Goal: Communication & Community: Participate in discussion

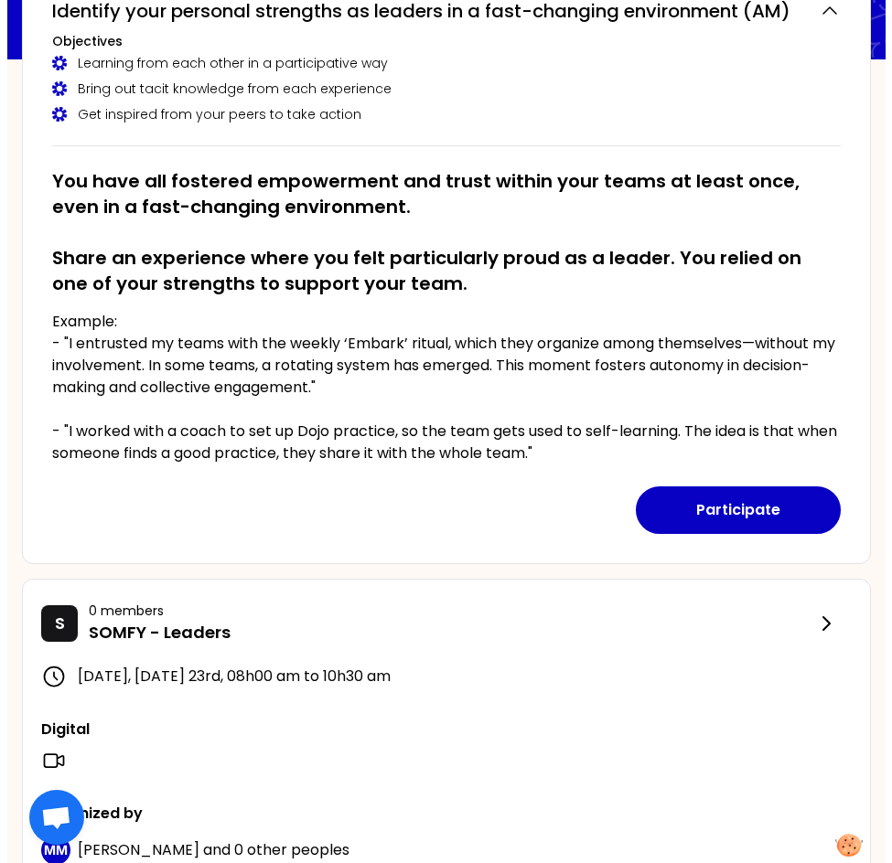
scroll to position [274, 0]
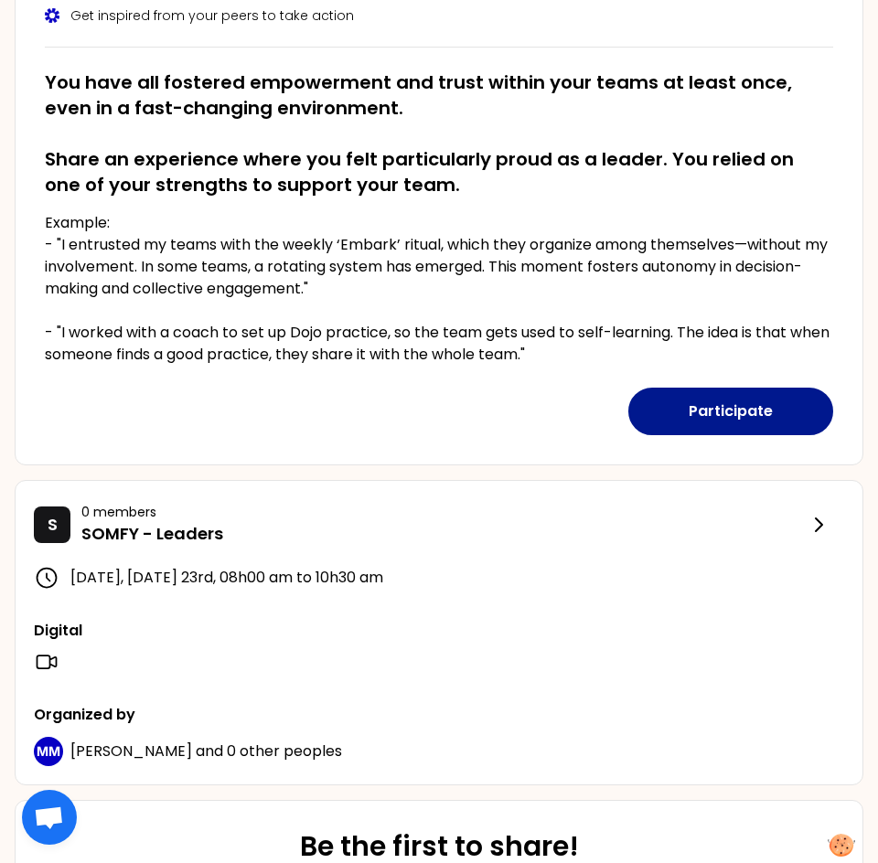
click at [769, 413] on button "Participate" at bounding box center [730, 412] width 205 height 48
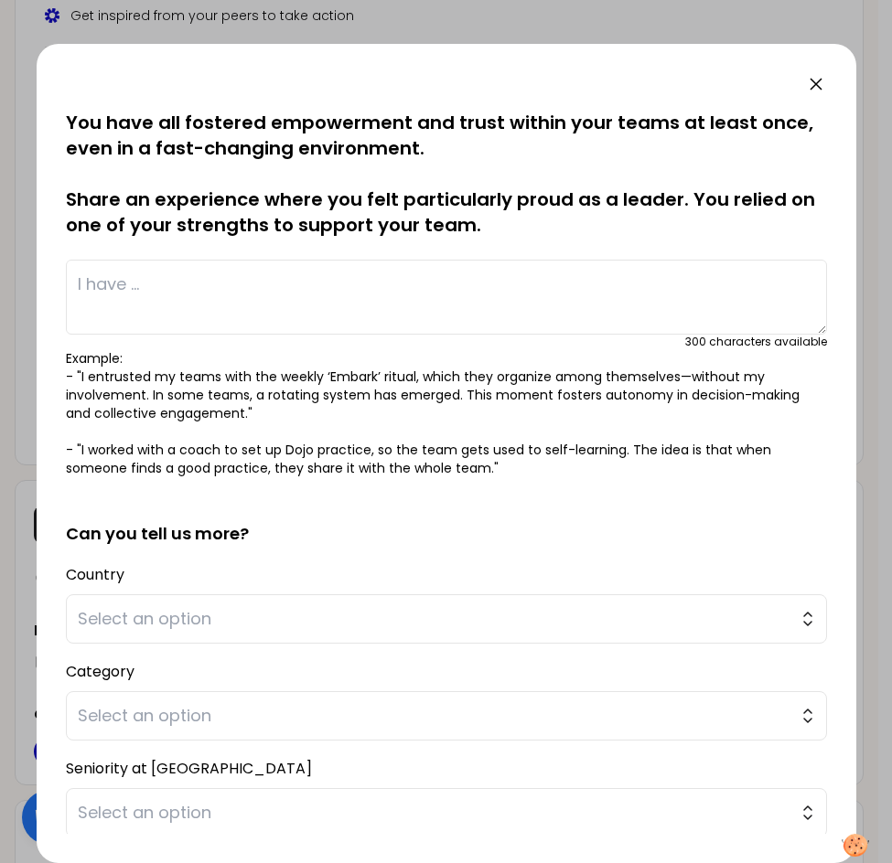
click at [286, 301] on textarea at bounding box center [446, 297] width 761 height 75
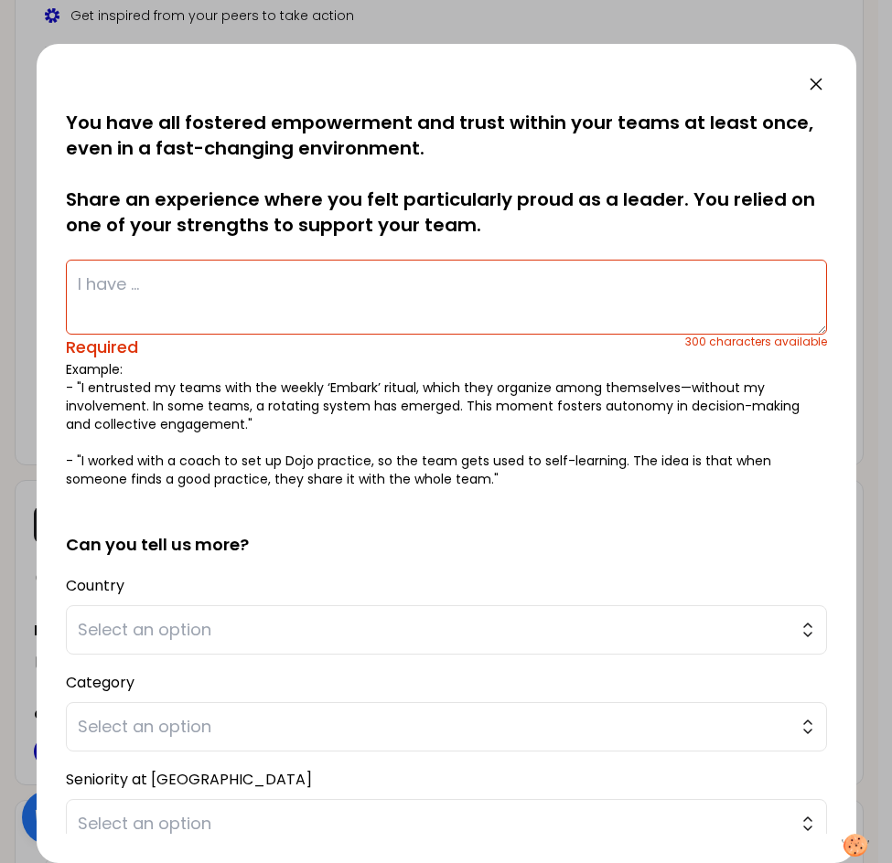
click at [287, 301] on textarea at bounding box center [446, 297] width 761 height 75
click at [267, 300] on textarea at bounding box center [446, 297] width 761 height 75
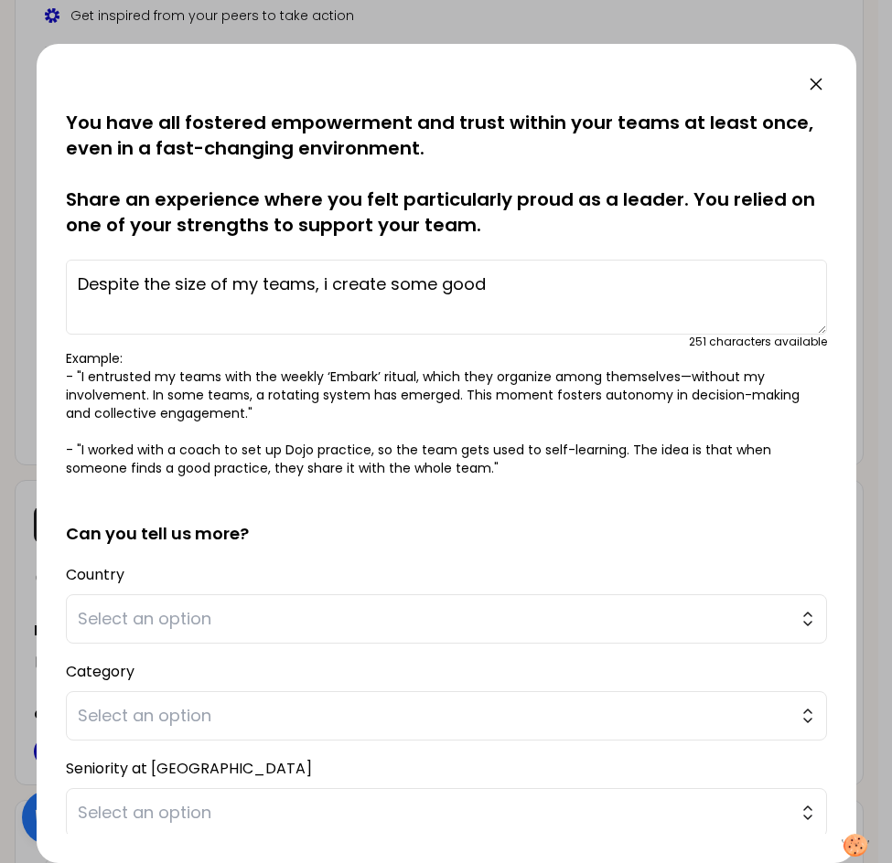
click at [314, 287] on textarea "Despite the size of my teams, i create some good" at bounding box center [446, 297] width 761 height 75
click at [427, 285] on textarea "Despite the size of my teams (15 people), i create some good" at bounding box center [446, 297] width 761 height 75
click at [766, 284] on textarea "Despite the size of my teams (15 people), i proud to succes to create some good" at bounding box center [446, 297] width 761 height 75
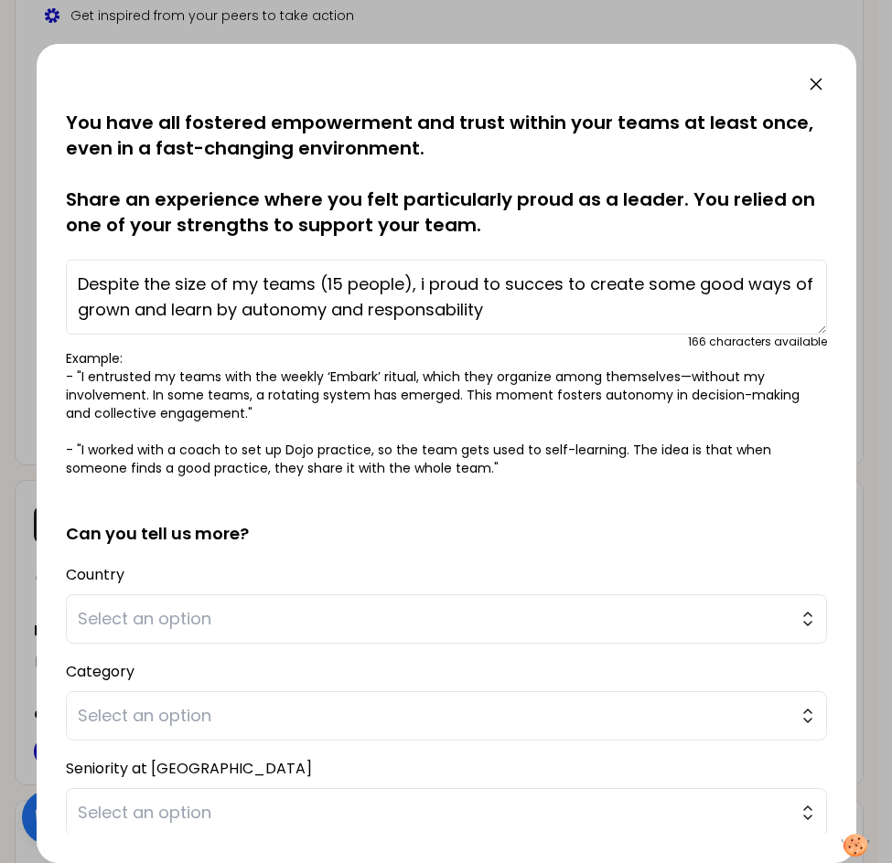
drag, startPoint x: 465, startPoint y: 315, endPoint x: 411, endPoint y: 310, distance: 55.1
click at [411, 310] on textarea "Despite the size of my teams (15 people), i proud to succes to create some good…" at bounding box center [446, 297] width 761 height 75
click at [587, 314] on textarea "Despite the size of my teams (15 people), i proud to succes to create some good…" at bounding box center [446, 297] width 761 height 75
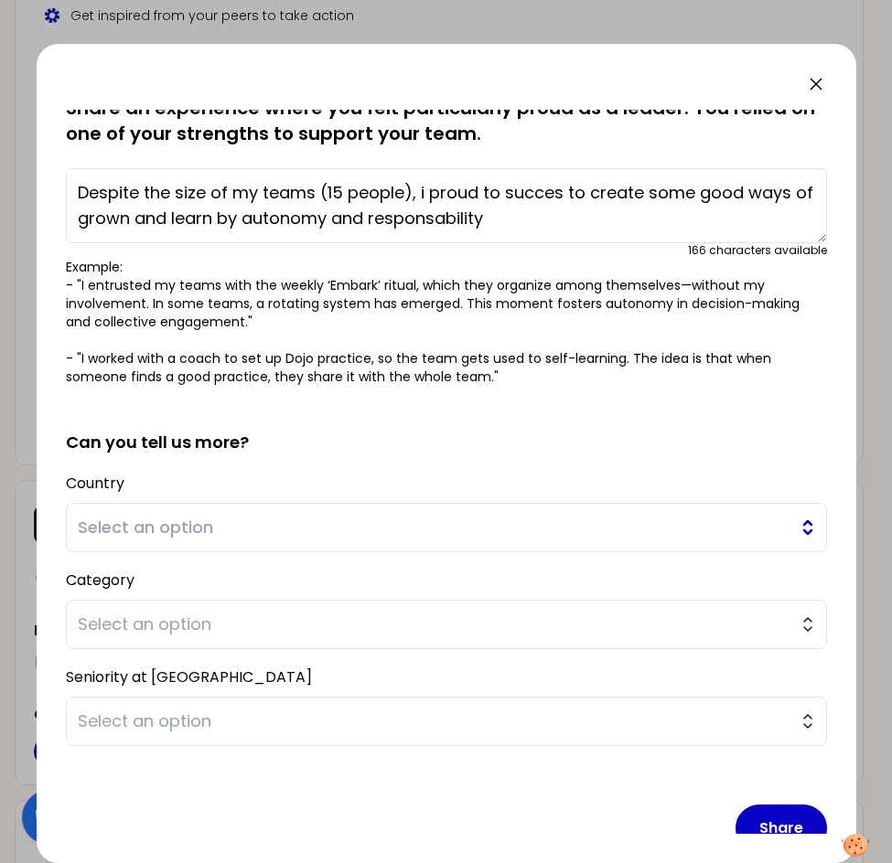
click at [390, 519] on span "Select an option" at bounding box center [433, 528] width 711 height 26
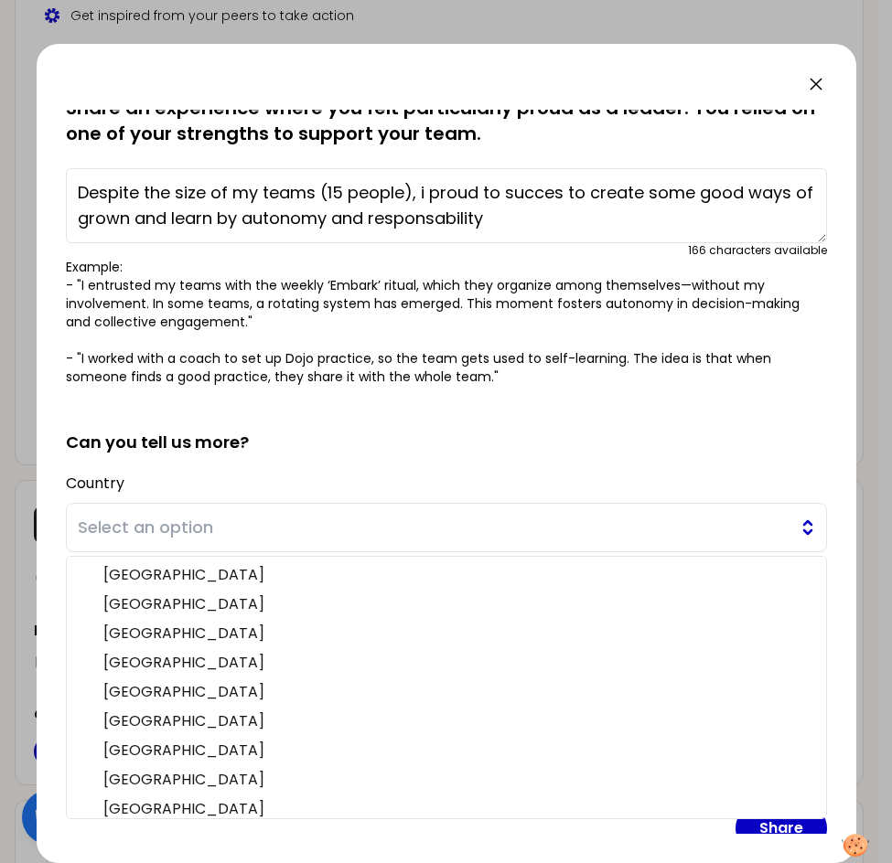
click at [390, 519] on span "Select an option" at bounding box center [433, 528] width 711 height 26
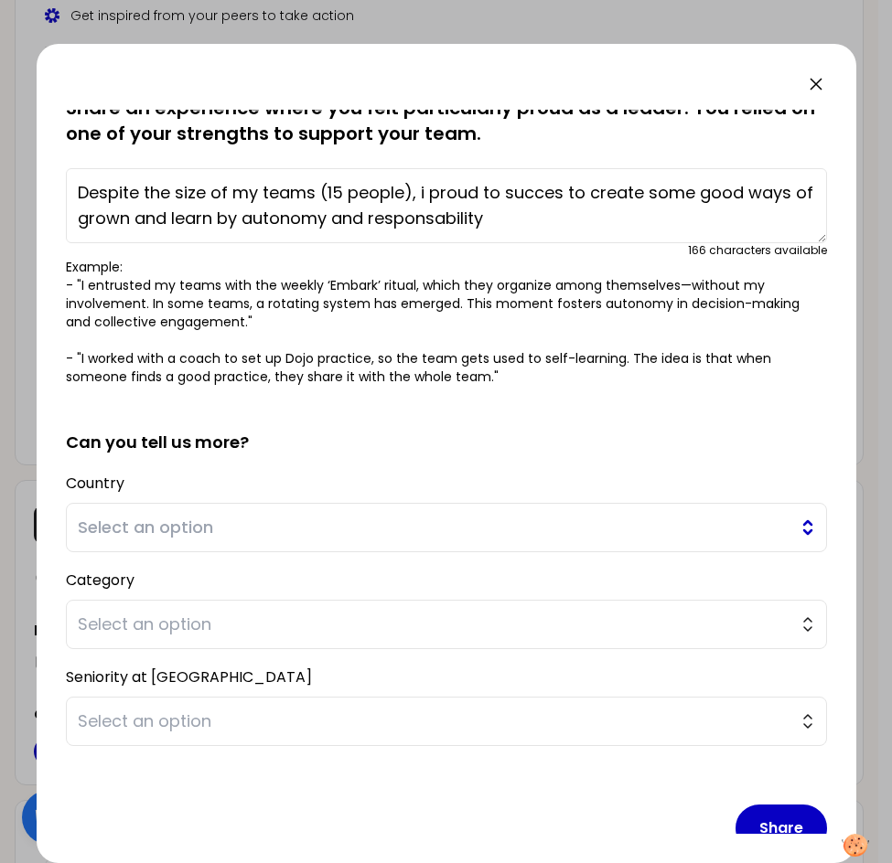
scroll to position [124, 0]
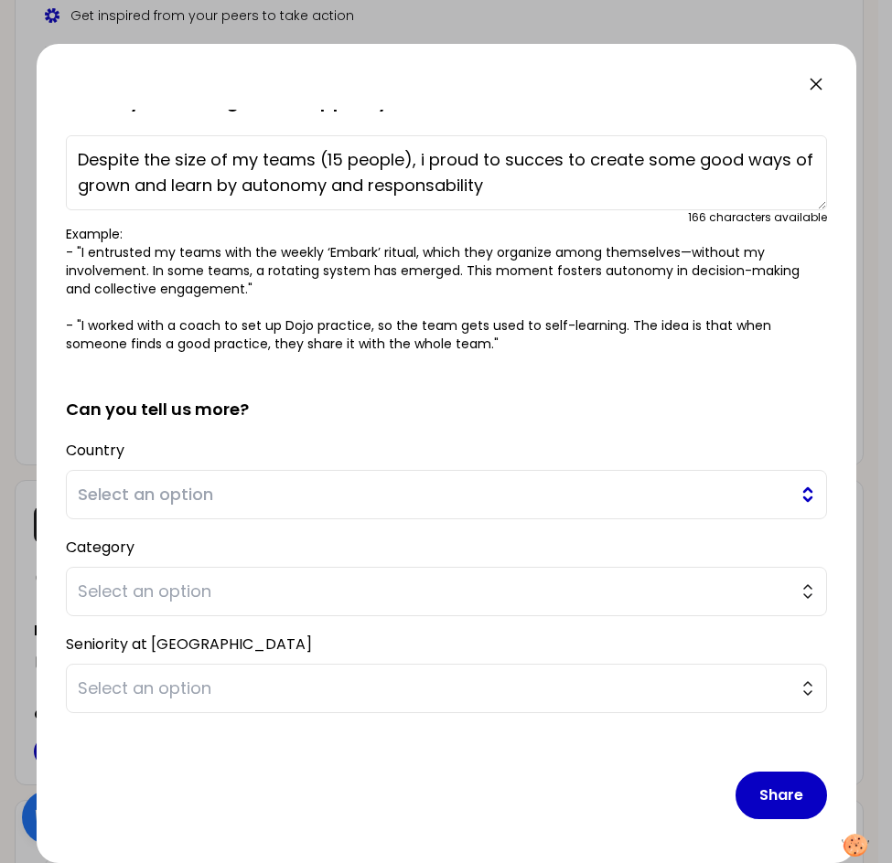
click at [270, 486] on span "Select an option" at bounding box center [433, 495] width 711 height 26
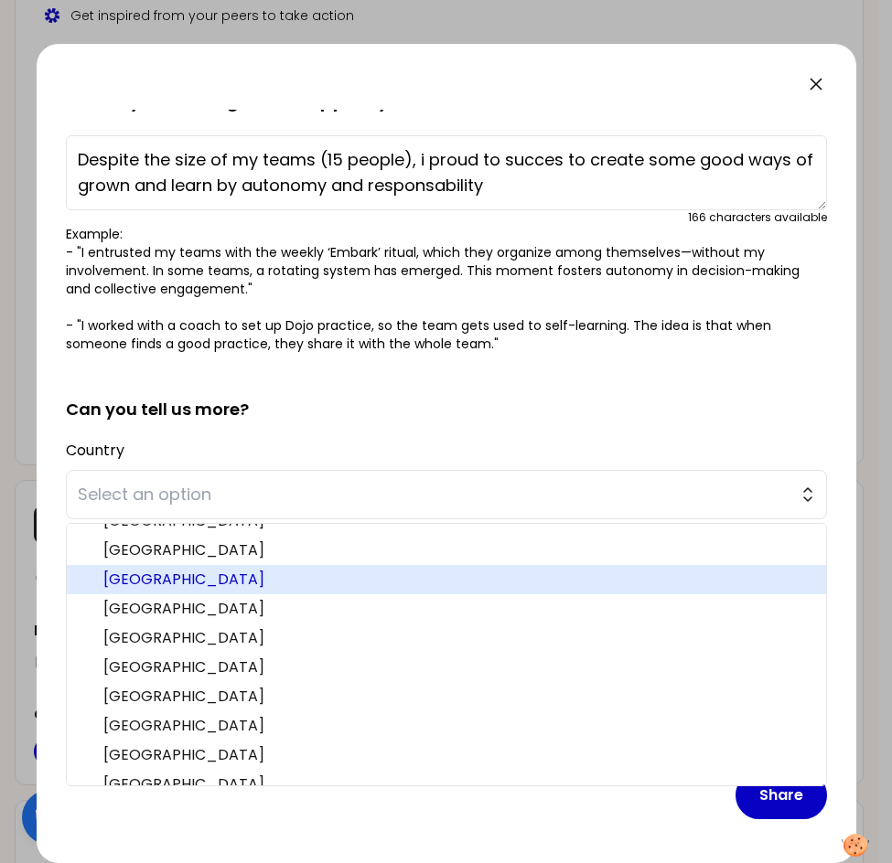
scroll to position [91, 0]
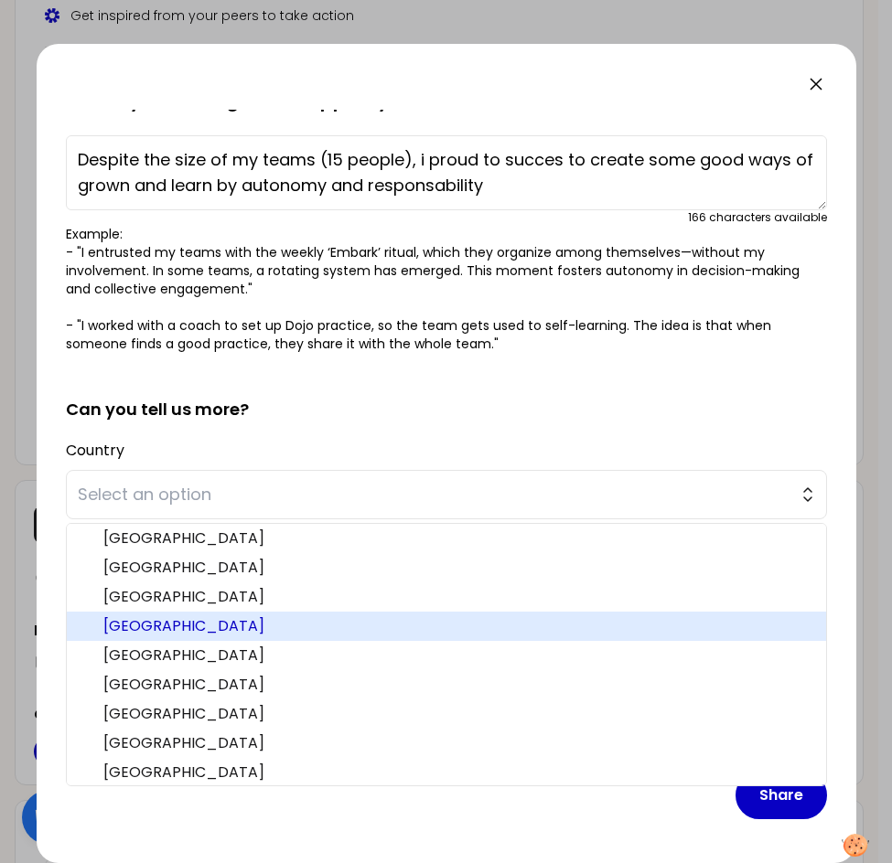
click at [208, 519] on span "[GEOGRAPHIC_DATA]" at bounding box center [457, 626] width 708 height 22
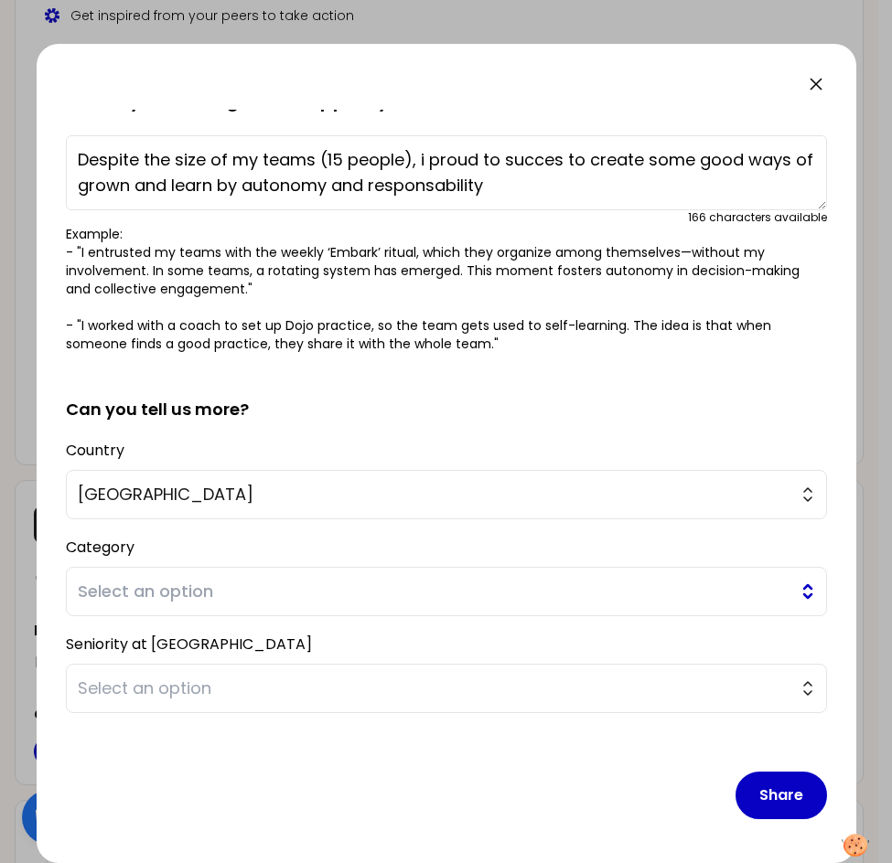
click at [218, 519] on span "Select an option" at bounding box center [433, 592] width 711 height 26
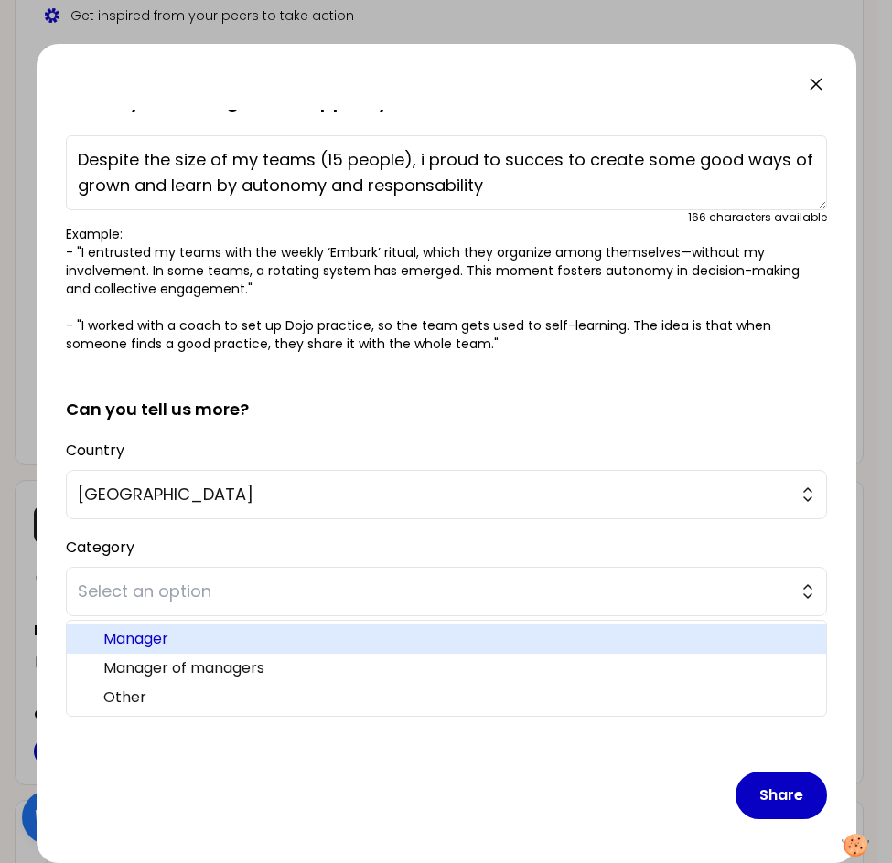
click at [219, 519] on span "Manager" at bounding box center [457, 639] width 708 height 22
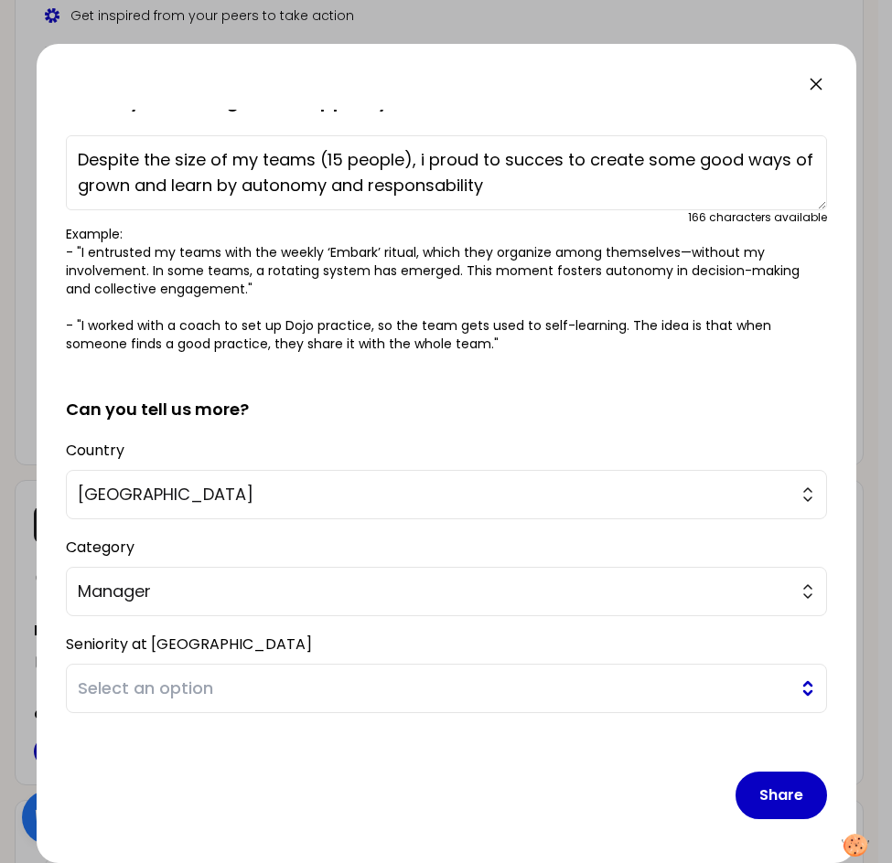
click at [206, 519] on span "Select an option" at bounding box center [433, 689] width 711 height 26
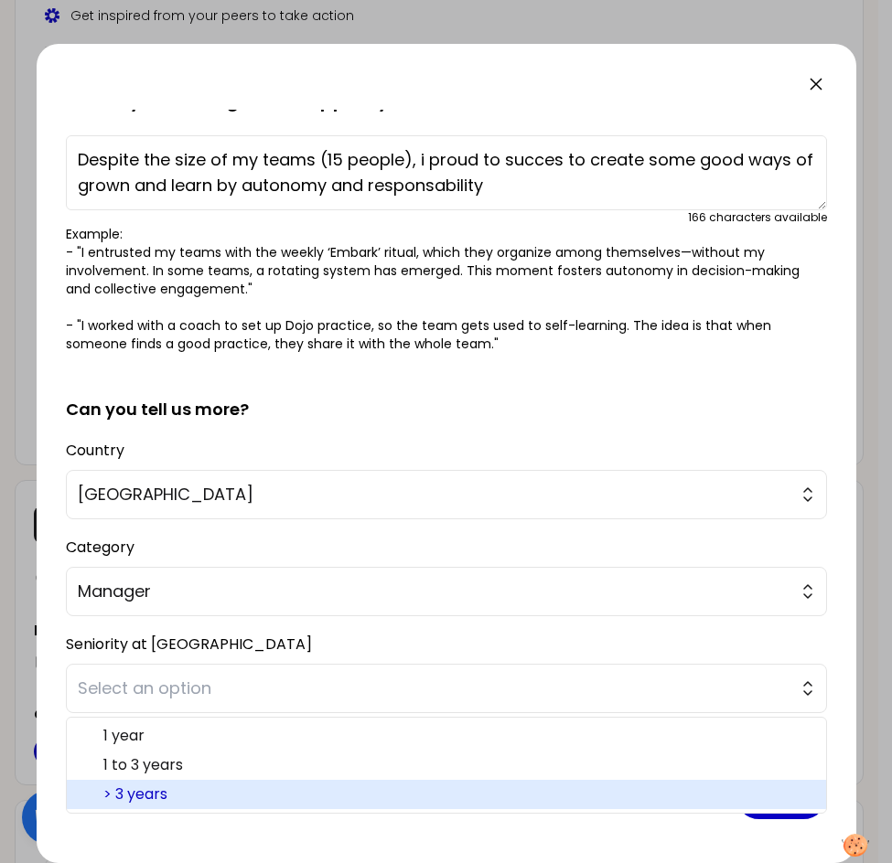
click at [205, 519] on span "> 3 years" at bounding box center [457, 795] width 708 height 22
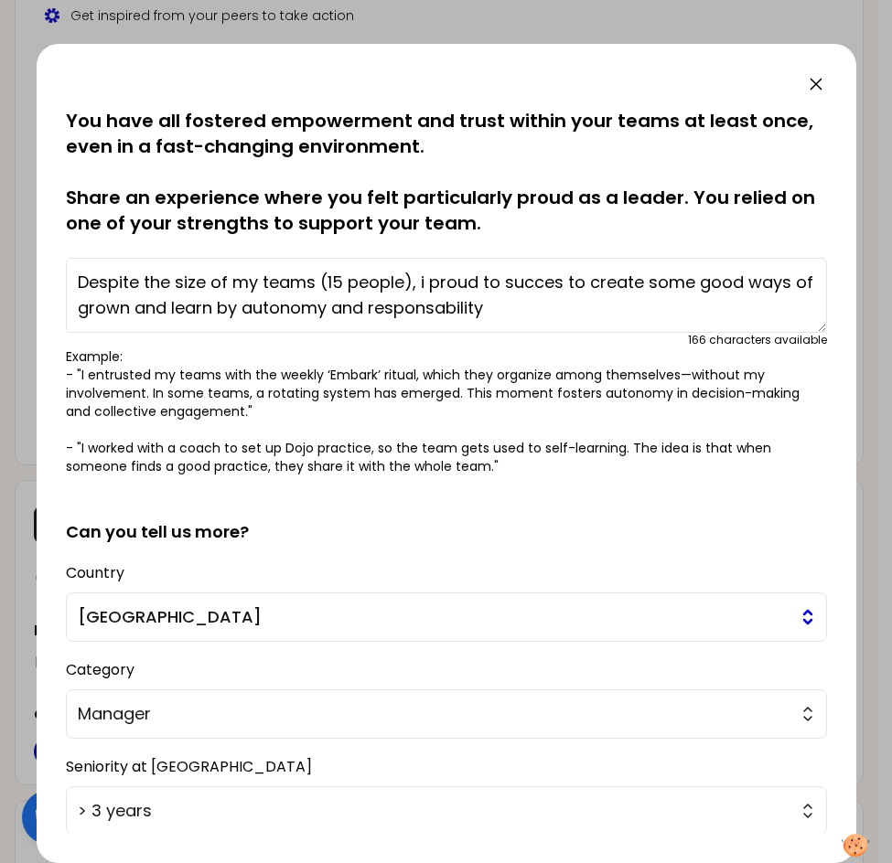
scroll to position [0, 0]
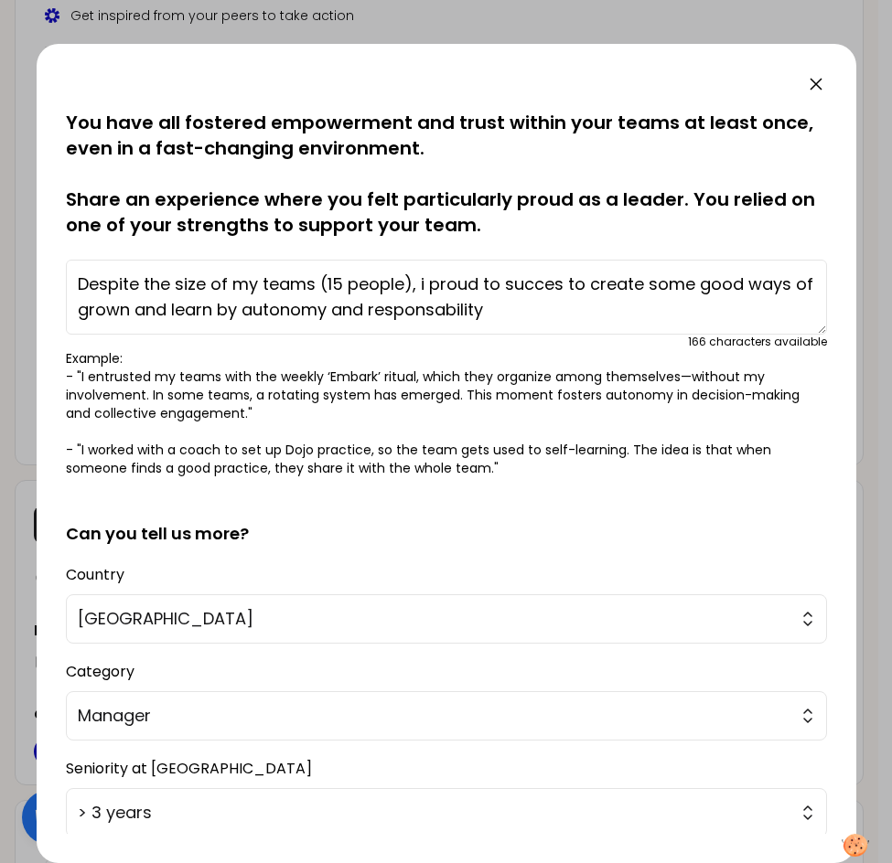
click at [539, 311] on textarea "Despite the size of my teams (15 people), i proud to succes to create some good…" at bounding box center [446, 297] width 761 height 75
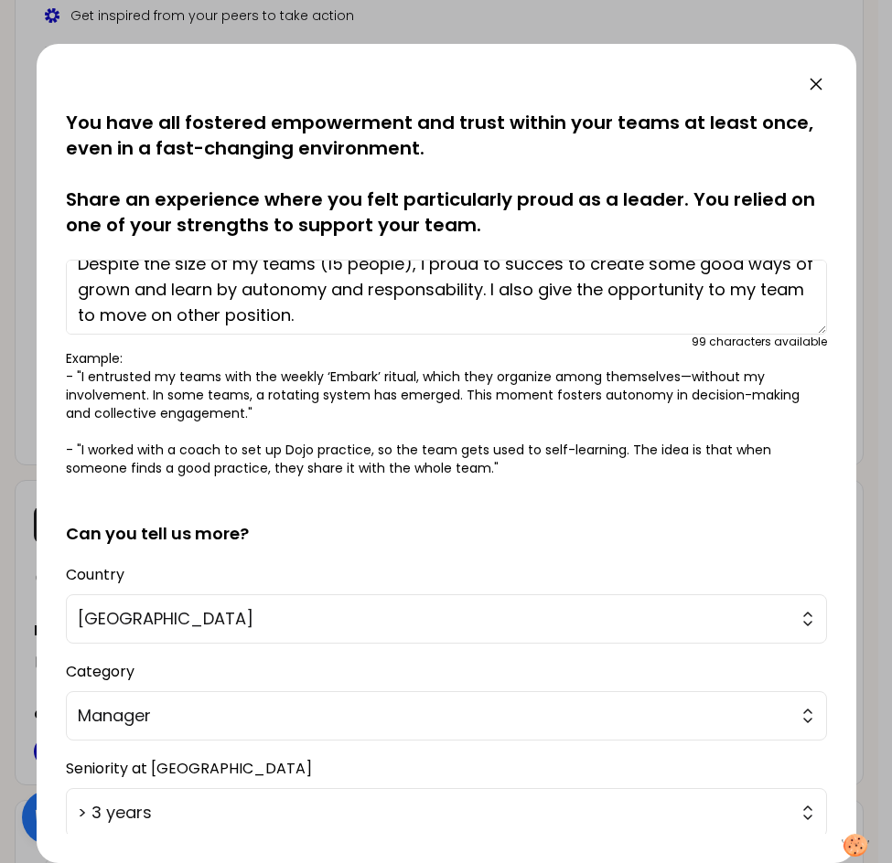
scroll to position [26, 0]
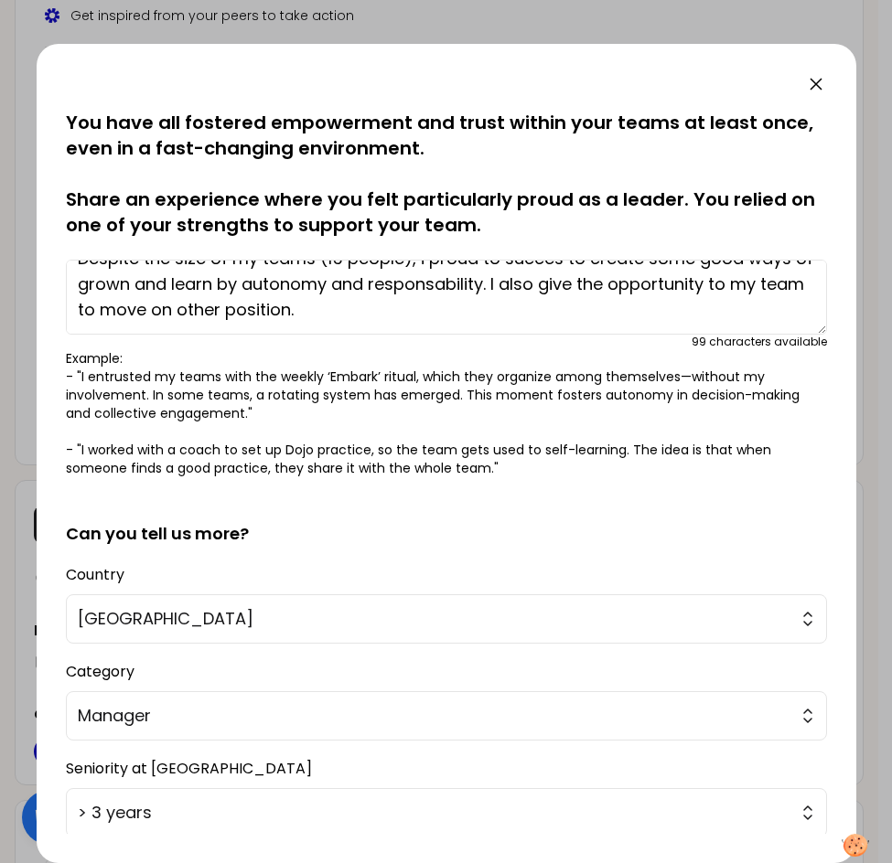
click at [335, 310] on textarea "Despite the size of my teams (15 people), i proud to succes to create some good…" at bounding box center [446, 297] width 761 height 75
click at [395, 324] on textarea "Despite the size of my teams (15 people), i proud to succes to create some good…" at bounding box center [446, 297] width 761 height 75
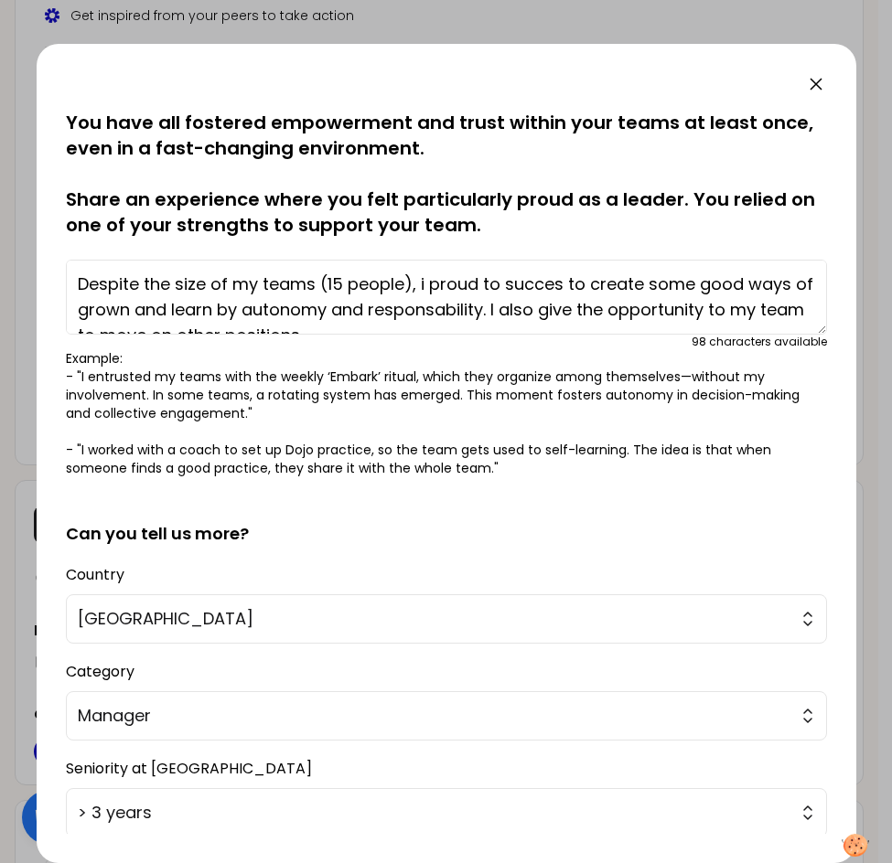
click at [402, 288] on textarea "Despite the size of my teams (15 people), i proud to succes to create some good…" at bounding box center [446, 297] width 761 height 75
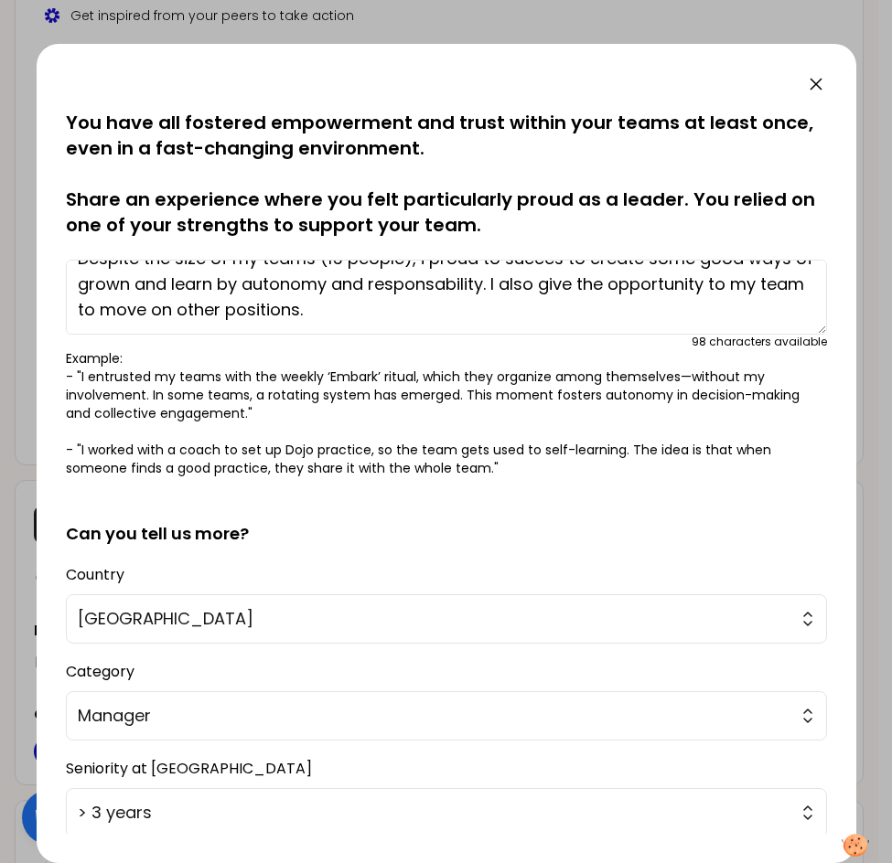
click at [540, 311] on textarea "Despite the size of my teams (15 people), i proud to succes to create some good…" at bounding box center [446, 297] width 761 height 75
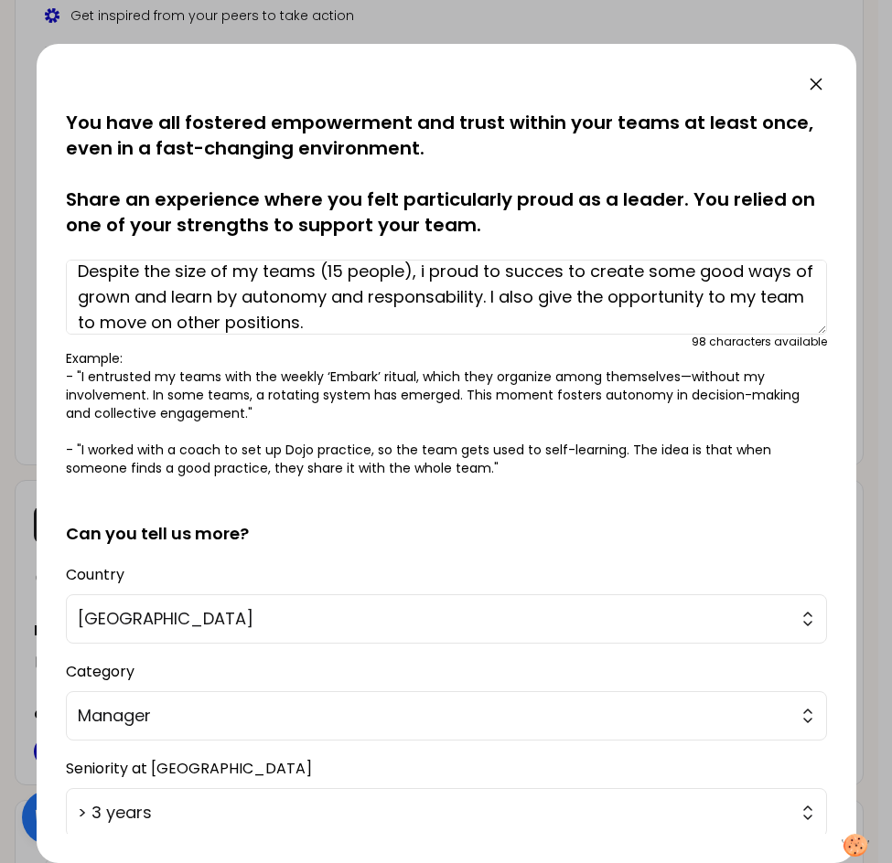
scroll to position [0, 0]
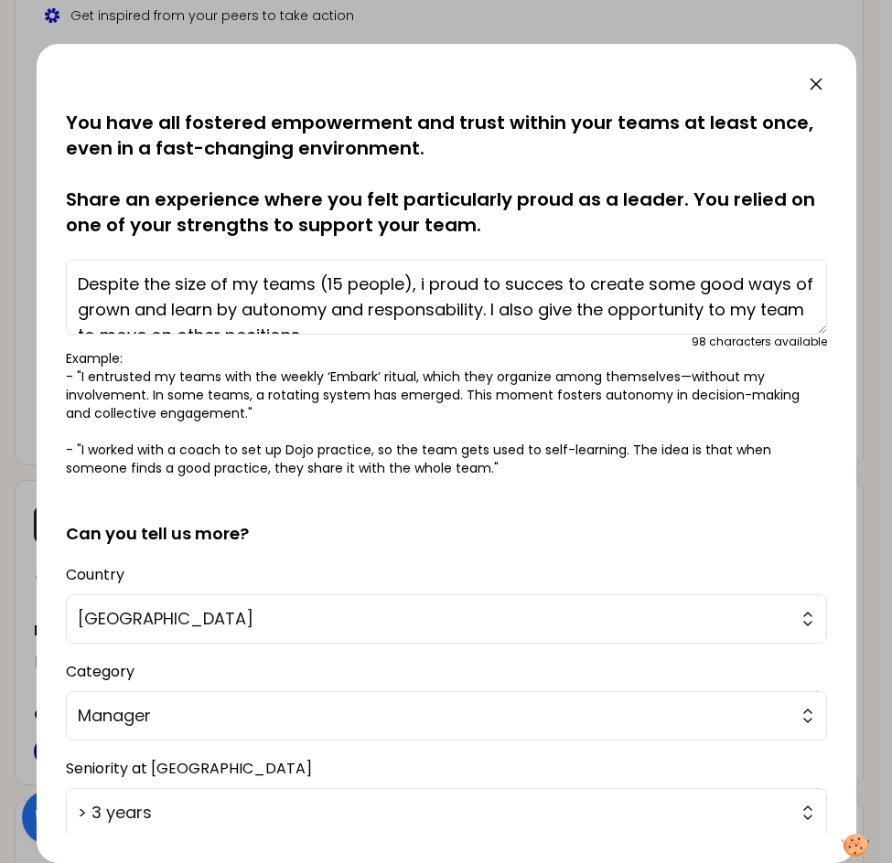
click at [442, 305] on textarea "Despite the size of my teams (15 people), i proud to succes to create some good…" at bounding box center [446, 297] width 761 height 75
drag, startPoint x: 356, startPoint y: 310, endPoint x: 73, endPoint y: 252, distance: 288.4
click at [73, 252] on div "Despite the size of my teams (15 people), i proud to succes to create some good…" at bounding box center [446, 300] width 761 height 97
click at [637, 283] on textarea "Despite the size of my teams (15 people), i proud to succes to create some good…" at bounding box center [446, 297] width 761 height 75
click at [637, 285] on textarea "Despite the size of my teams (15 people), i proud to succes to create some good…" at bounding box center [446, 297] width 761 height 75
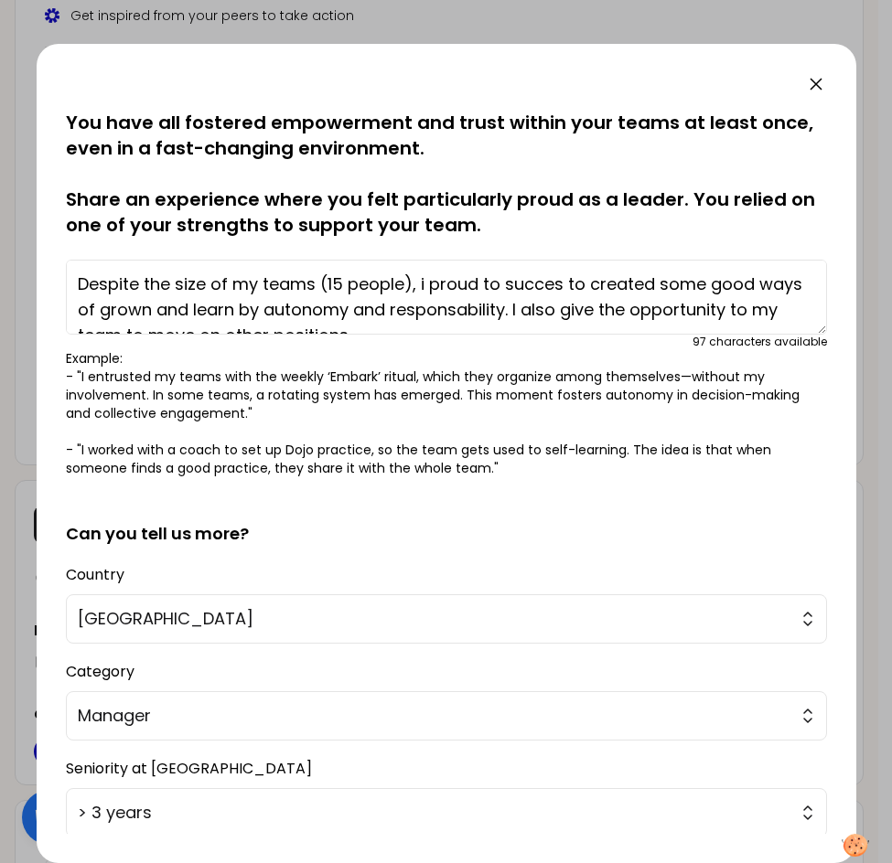
click at [625, 313] on textarea "Despite the size of my teams (15 people), i proud to succes to created some goo…" at bounding box center [446, 297] width 761 height 75
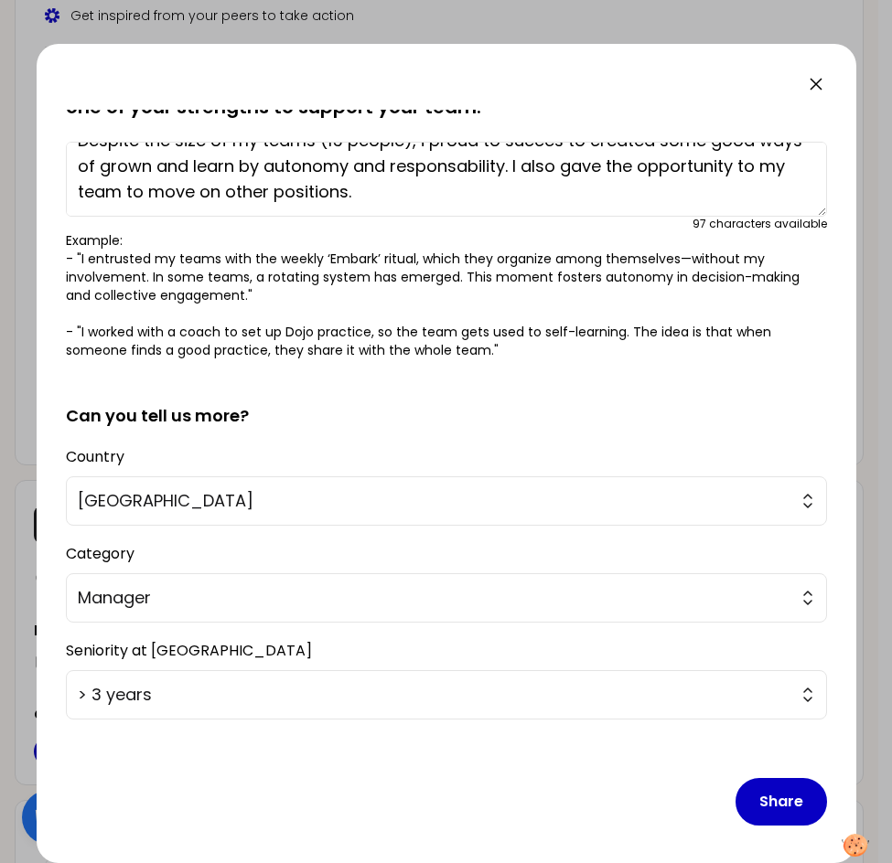
scroll to position [124, 0]
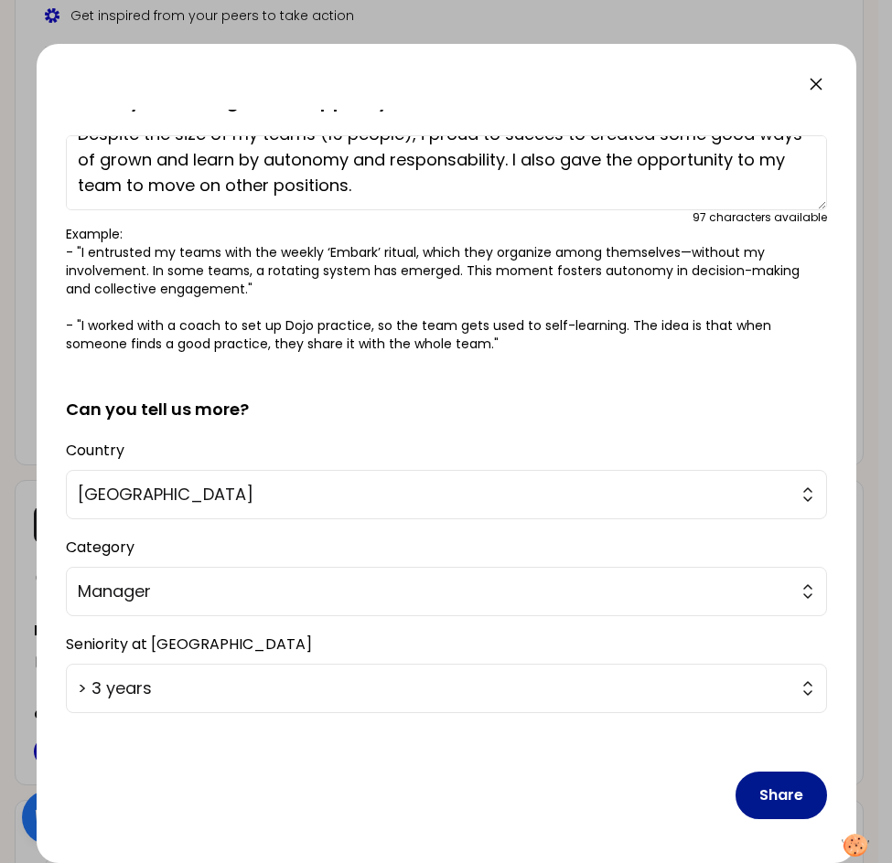
type textarea "Despite the size of my teams (15 people), i proud to succes to created some goo…"
click at [762, 519] on button "Share" at bounding box center [780, 796] width 91 height 48
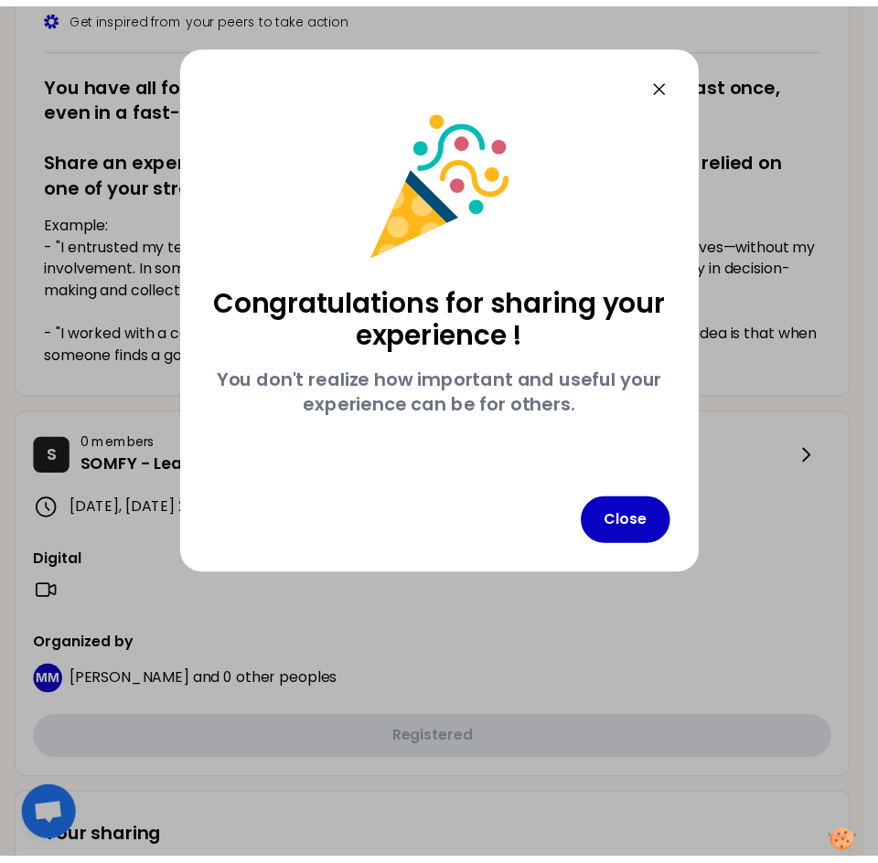
scroll to position [0, 0]
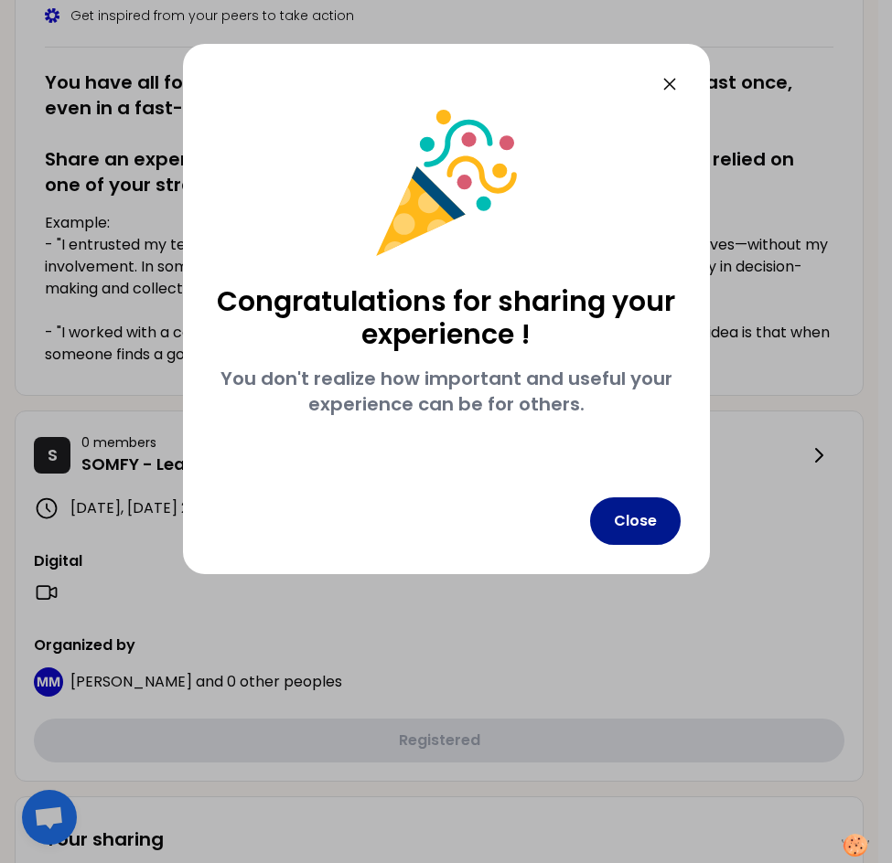
click at [612, 519] on button "Close" at bounding box center [635, 521] width 91 height 48
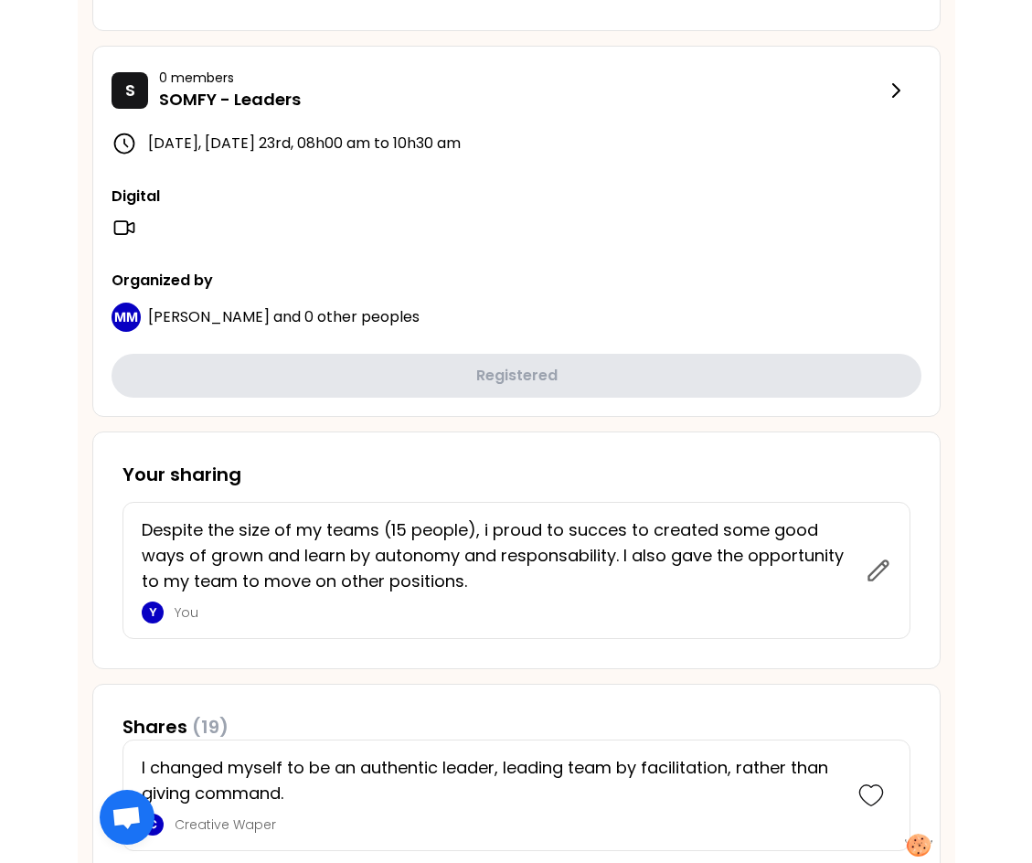
scroll to position [640, 0]
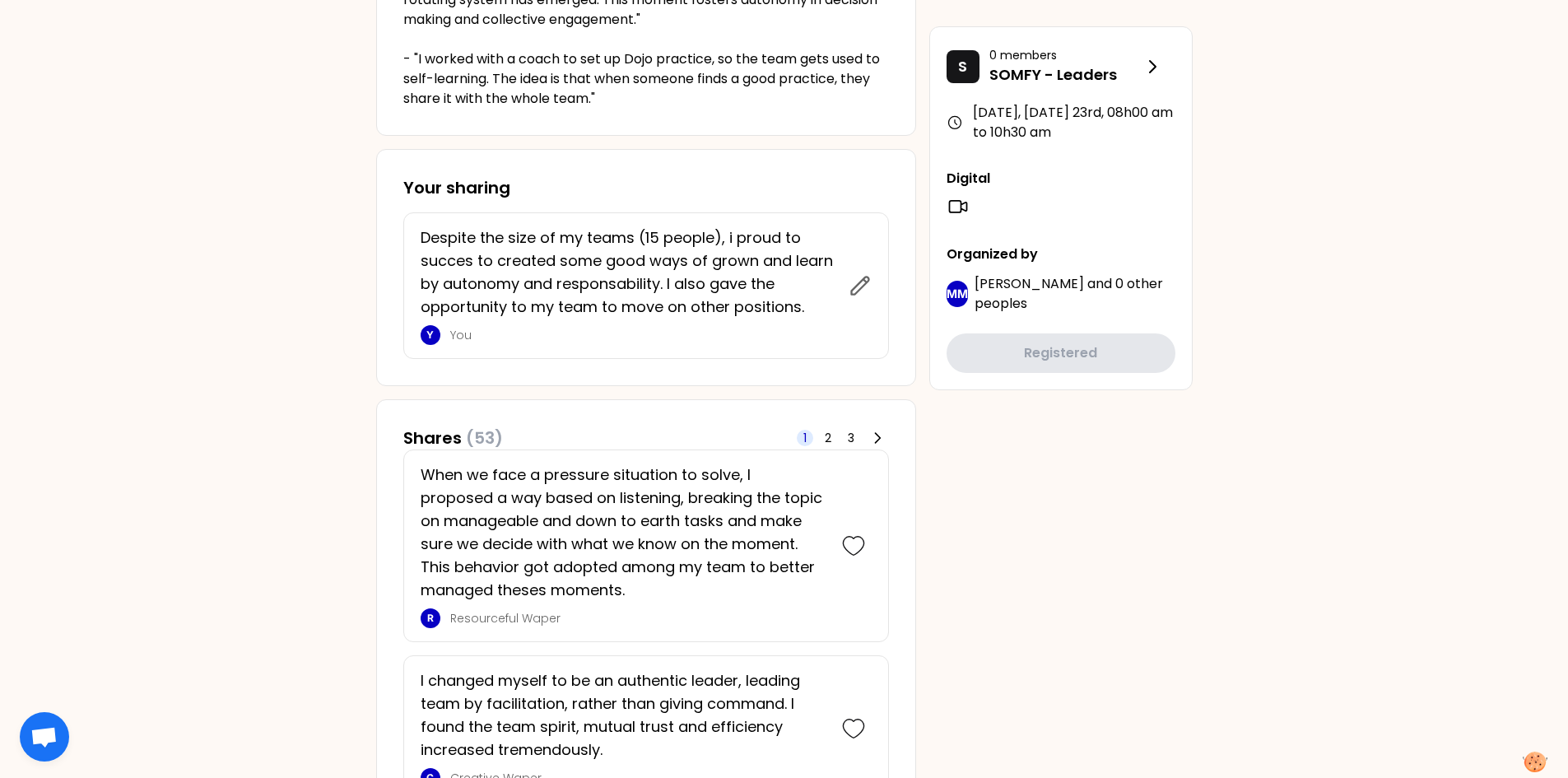
scroll to position [0, 0]
